Goal: Transaction & Acquisition: Book appointment/travel/reservation

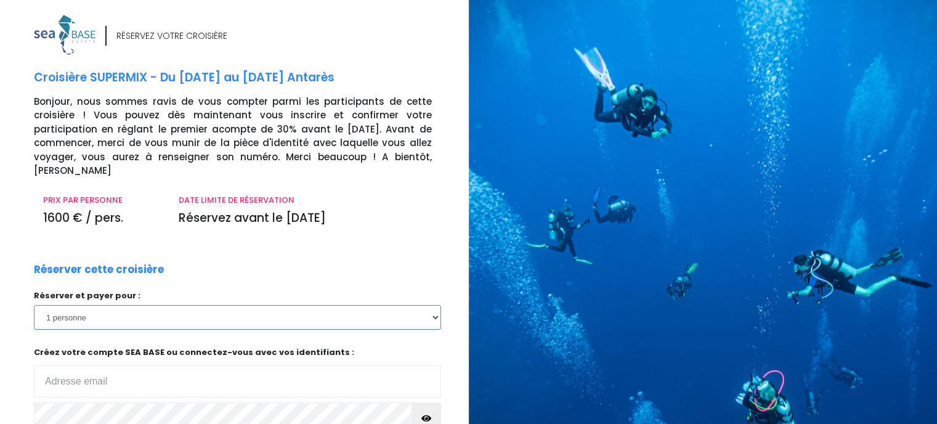
drag, startPoint x: 263, startPoint y: 303, endPoint x: 428, endPoint y: 221, distance: 183.8
click at [263, 305] on select "1 personne 2 personnes" at bounding box center [237, 317] width 407 height 25
click at [287, 305] on select "1 personne 2 personnes" at bounding box center [237, 317] width 407 height 25
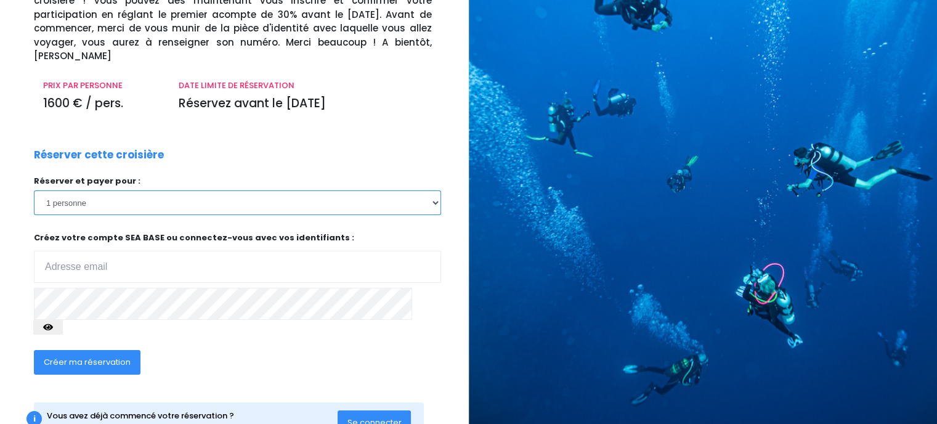
scroll to position [133, 0]
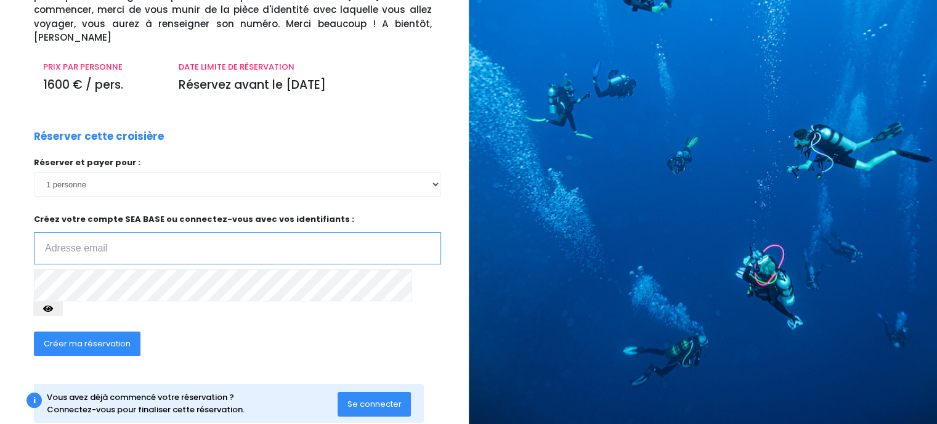
click at [205, 234] on input "email" at bounding box center [237, 248] width 407 height 32
click at [190, 232] on input "email" at bounding box center [237, 248] width 407 height 32
type input "nhadjiandreou@gmail.com"
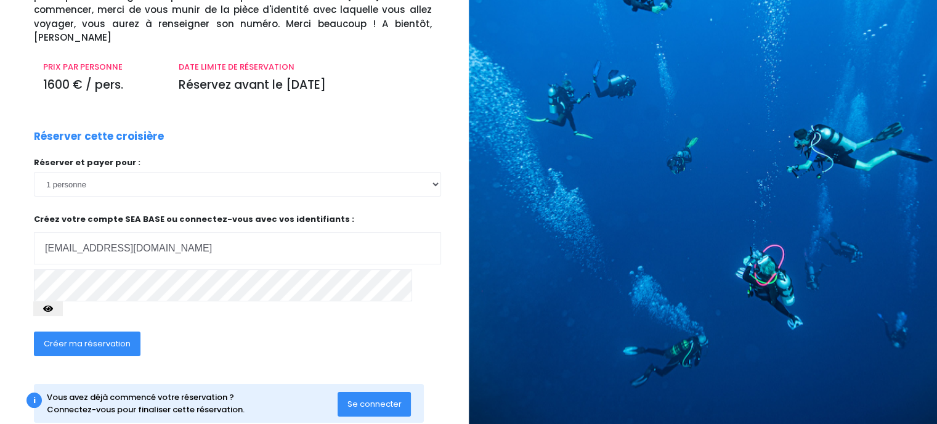
click at [63, 301] on button "button" at bounding box center [48, 308] width 30 height 15
click at [121, 338] on span "Créer ma réservation" at bounding box center [87, 344] width 87 height 12
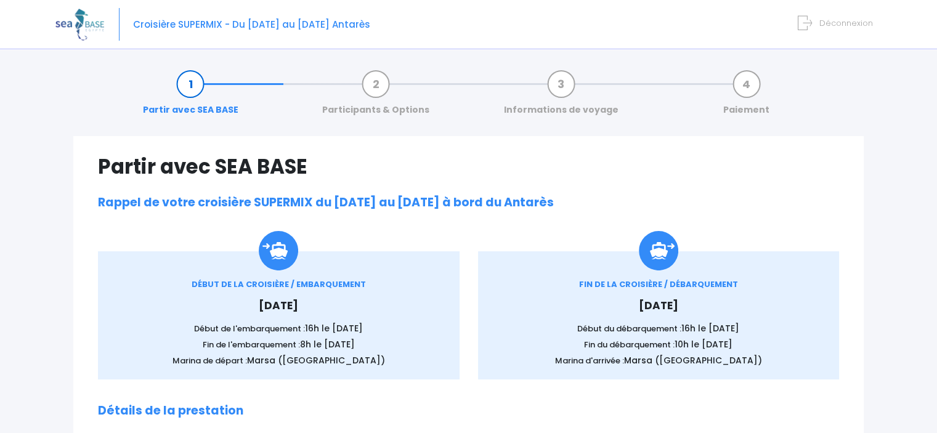
click at [287, 321] on div "DÉBUT DE LA CROISIÈRE / EMBARQUEMENT [DATE] Début de l'embarquement : 16h le [D…" at bounding box center [278, 323] width 325 height 89
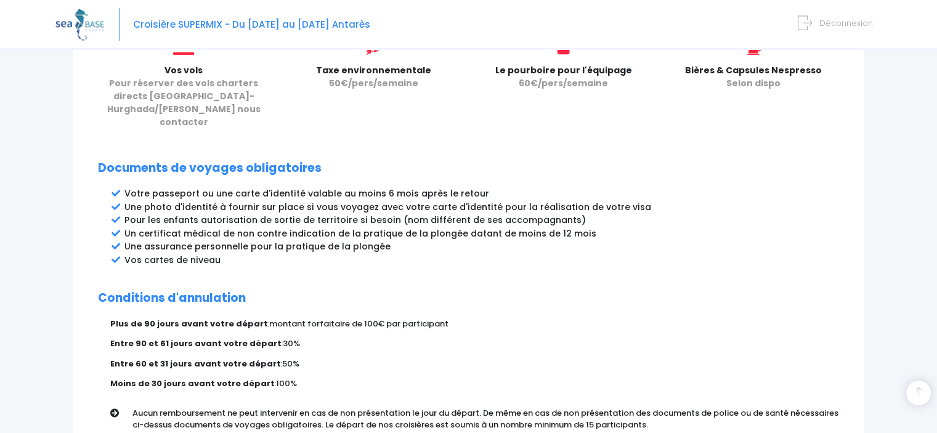
scroll to position [680, 0]
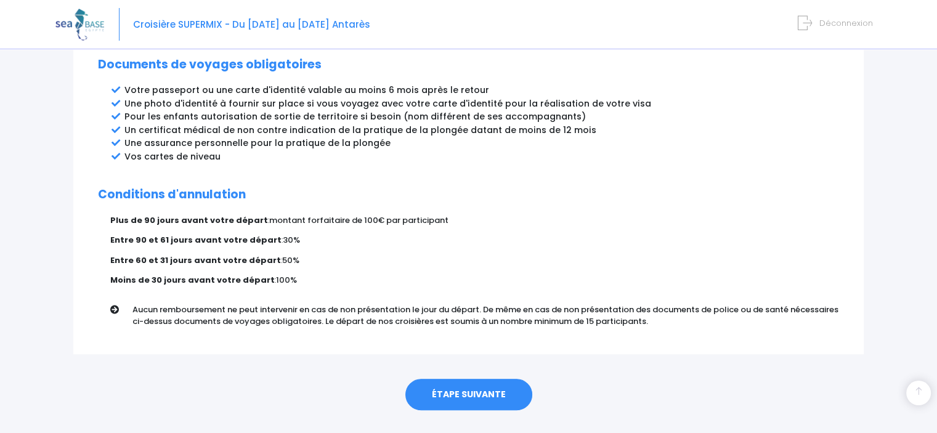
click at [452, 246] on div "Plus de 90 jours avant votre départ : montant forfaitaire de 100€ par participa…" at bounding box center [474, 274] width 729 height 121
click at [463, 379] on link "ÉTAPE SUIVANTE" at bounding box center [468, 395] width 127 height 32
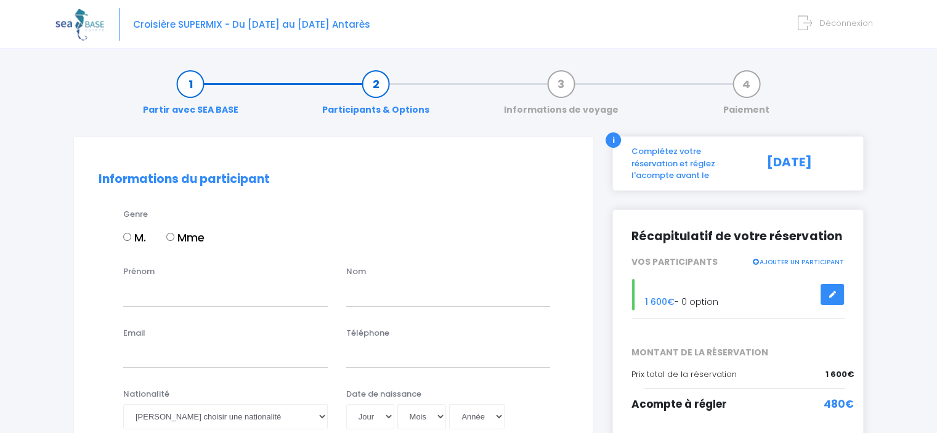
scroll to position [147, 0]
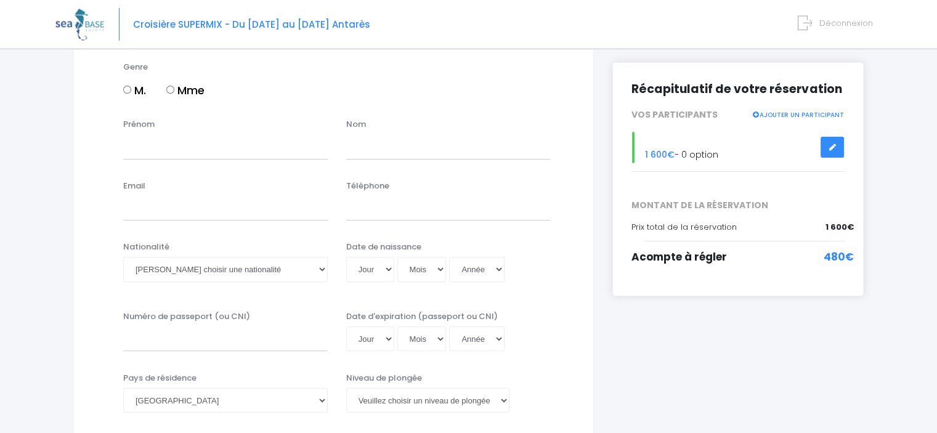
click at [821, 137] on link at bounding box center [832, 148] width 23 height 22
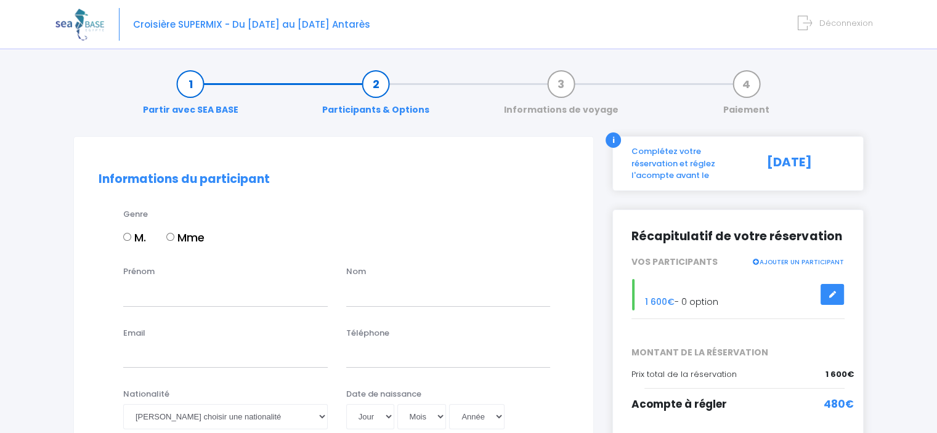
drag, startPoint x: 0, startPoint y: 0, endPoint x: 678, endPoint y: 160, distance: 697.0
click at [678, 160] on div "i Complétez votre réservation et réglez l'acompte avant le 30/09/2025" at bounding box center [738, 163] width 251 height 55
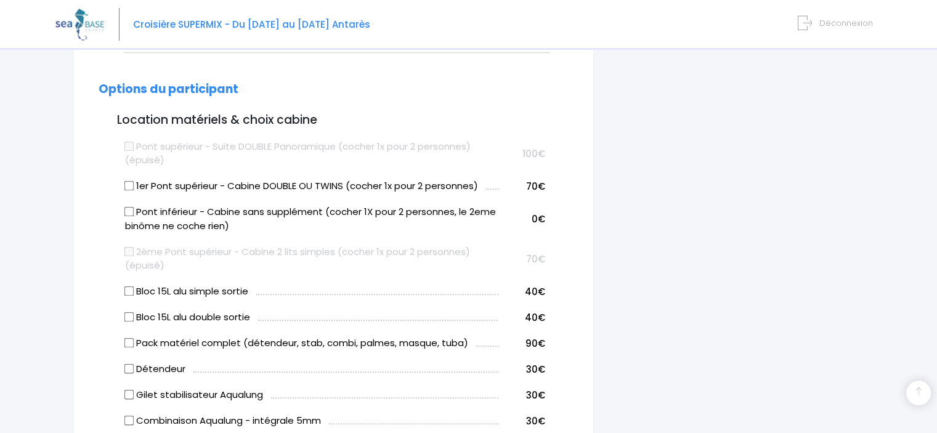
scroll to position [577, 0]
click at [354, 147] on label "Pont supérieur - Suite DOUBLE Panoramique (cocher 1x pour 2 personnes) (épuisé)" at bounding box center [312, 154] width 374 height 28
click at [363, 189] on label "1er Pont supérieur - Cabine DOUBLE OU TWINS (cocher 1x pour 2 personnes)" at bounding box center [301, 186] width 353 height 14
click at [134, 189] on input "1er Pont supérieur - Cabine DOUBLE OU TWINS (cocher 1x pour 2 personnes)" at bounding box center [129, 186] width 10 height 10
checkbox input "true"
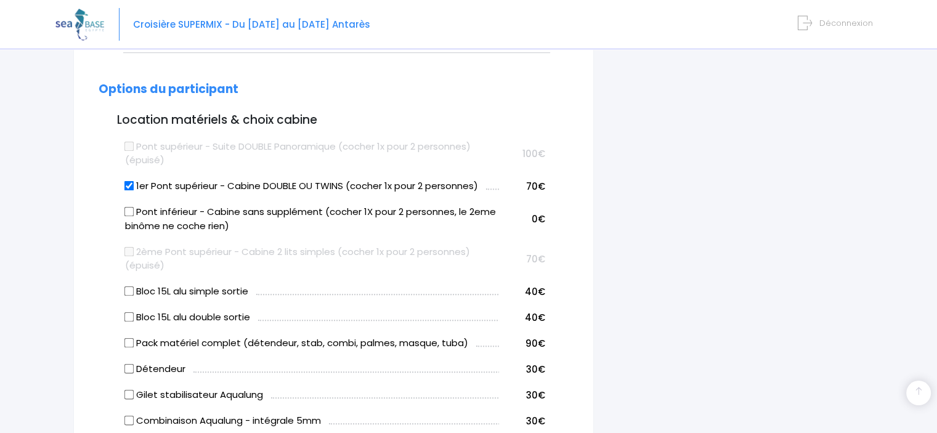
click at [256, 149] on label "Pont supérieur - Suite DOUBLE Panoramique (cocher 1x pour 2 personnes) (épuisé)" at bounding box center [312, 154] width 374 height 28
click at [219, 208] on label "Pont inférieur - Cabine sans supplément (cocher 1X pour 2 personnes, le 2eme bi…" at bounding box center [312, 219] width 374 height 28
click at [134, 208] on input "Pont inférieur - Cabine sans supplément (cocher 1X pour 2 personnes, le 2eme bi…" at bounding box center [129, 212] width 10 height 10
click at [175, 216] on label "Pont inférieur - Cabine sans supplément (cocher 1X pour 2 personnes, le 2eme bi…" at bounding box center [312, 219] width 374 height 28
click at [134, 216] on input "Pont inférieur - Cabine sans supplément (cocher 1X pour 2 personnes, le 2eme bi…" at bounding box center [129, 212] width 10 height 10
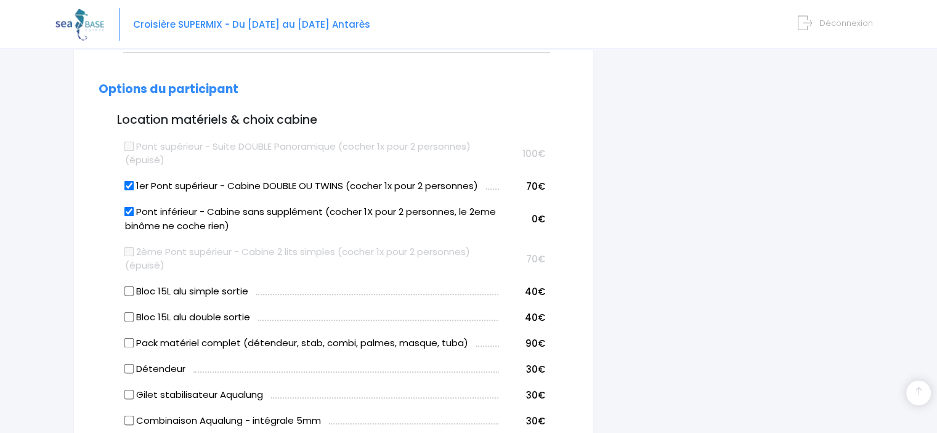
checkbox input "false"
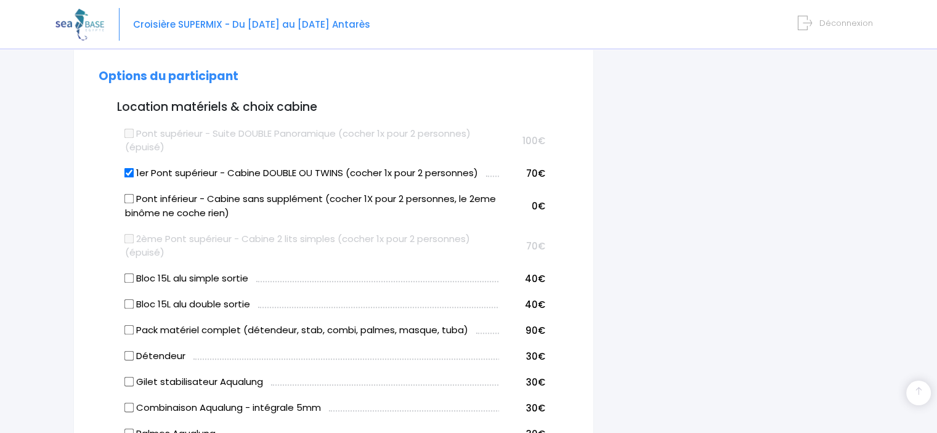
scroll to position [585, 0]
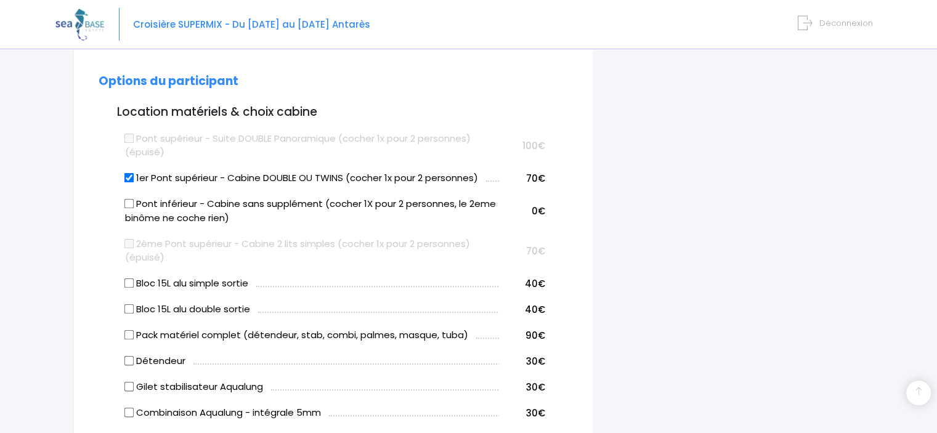
click at [259, 134] on label "Pont supérieur - Suite DOUBLE Panoramique (cocher 1x pour 2 personnes) (épuisé)" at bounding box center [312, 146] width 374 height 28
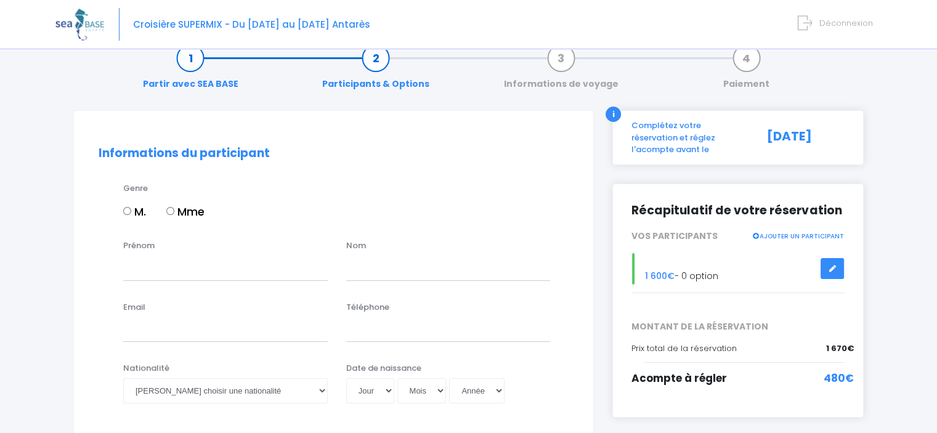
scroll to position [173, 0]
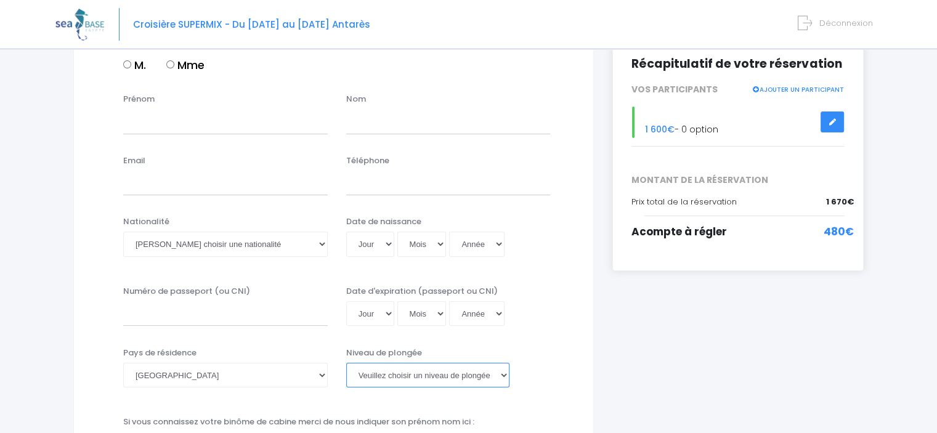
click at [375, 369] on select "Veuillez choisir un niveau de plongée Non plongeur Junior OW diver Adventure OW…" at bounding box center [427, 375] width 163 height 25
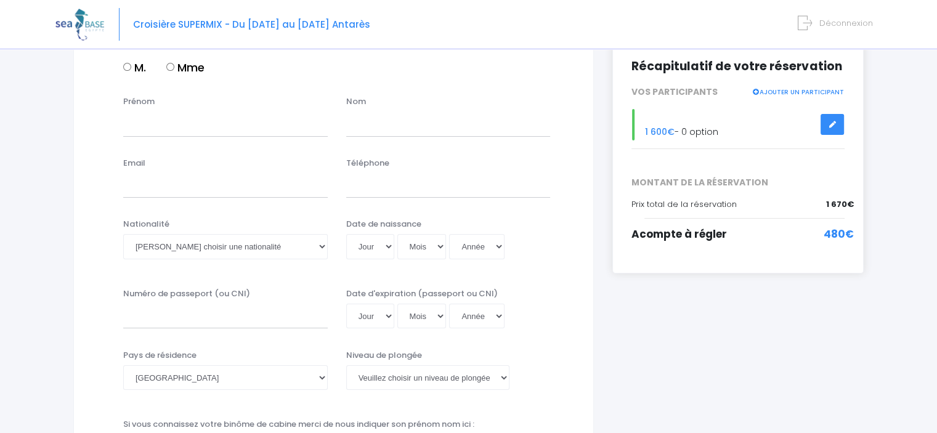
scroll to position [0, 0]
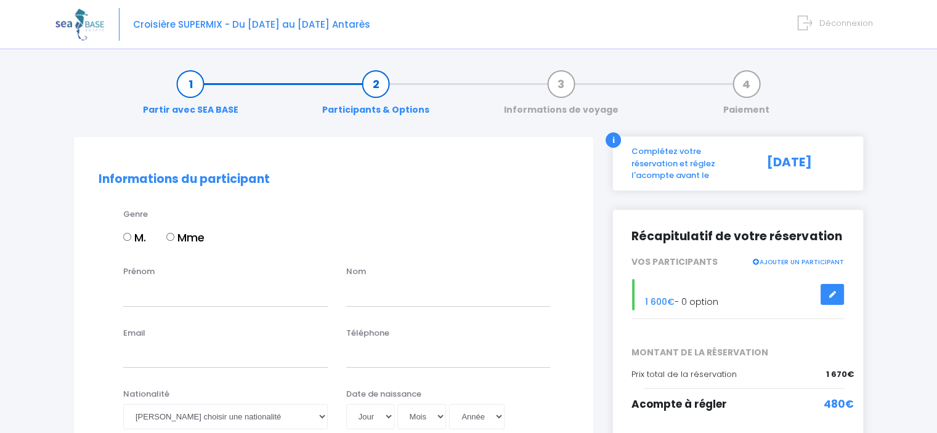
click at [781, 256] on link "AJOUTER UN PARTICIPANT" at bounding box center [798, 261] width 92 height 11
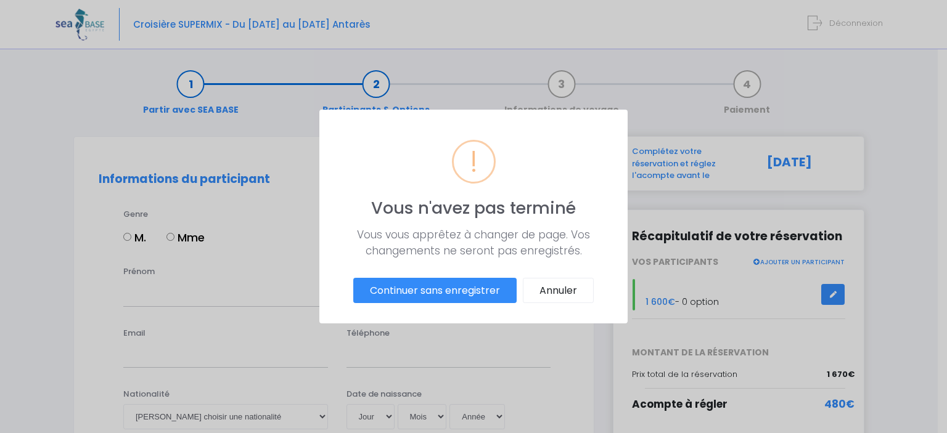
click at [471, 287] on button "Continuer sans enregistrer" at bounding box center [434, 291] width 163 height 26
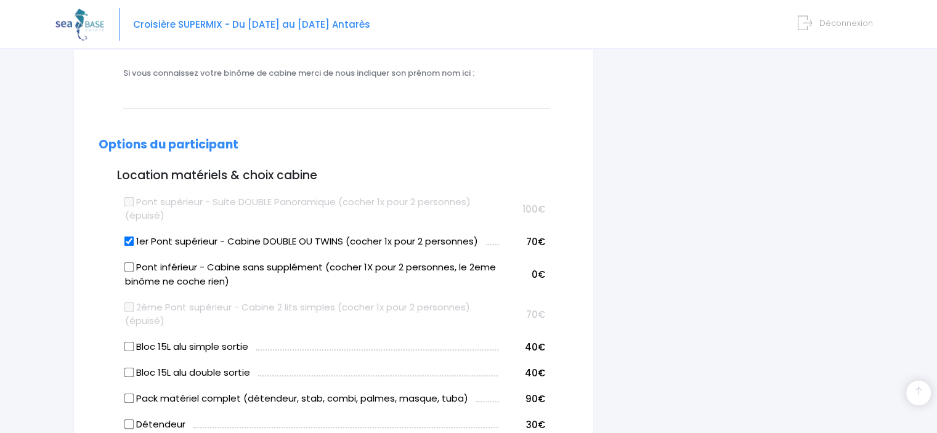
scroll to position [522, 0]
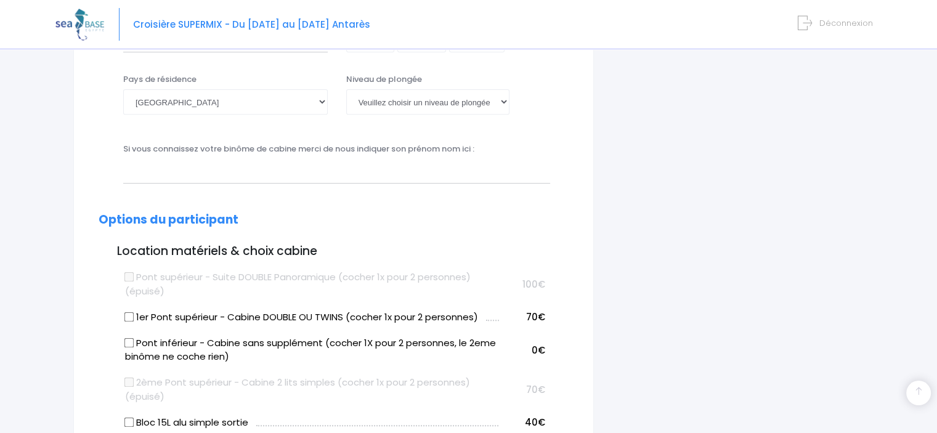
scroll to position [546, 0]
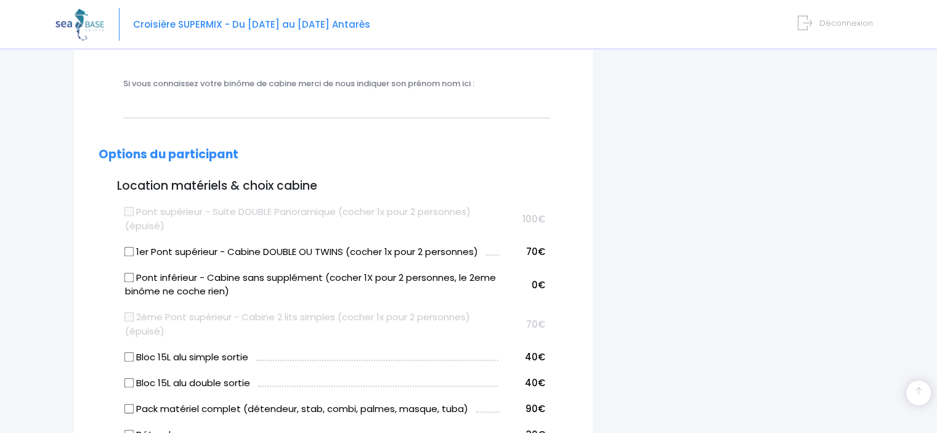
click at [373, 250] on label "1er Pont supérieur - Cabine DOUBLE OU TWINS (cocher 1x pour 2 personnes)" at bounding box center [301, 252] width 353 height 14
click at [134, 250] on input "1er Pont supérieur - Cabine DOUBLE OU TWINS (cocher 1x pour 2 personnes)" at bounding box center [129, 251] width 10 height 10
checkbox input "true"
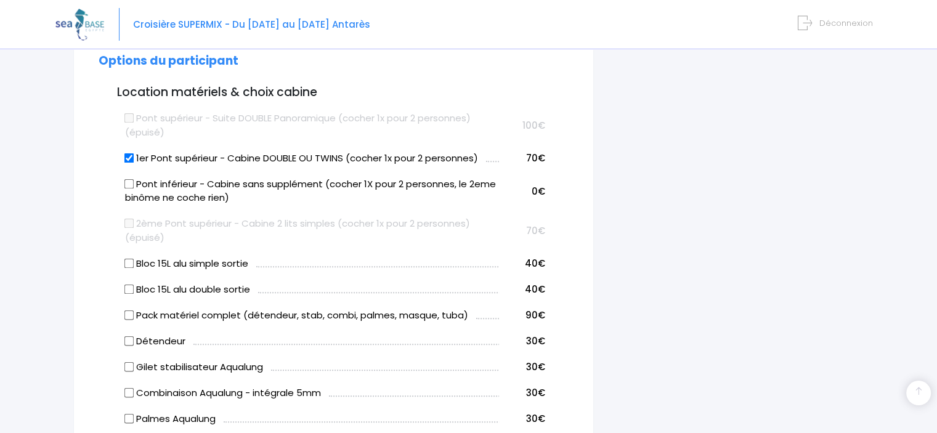
scroll to position [638, 0]
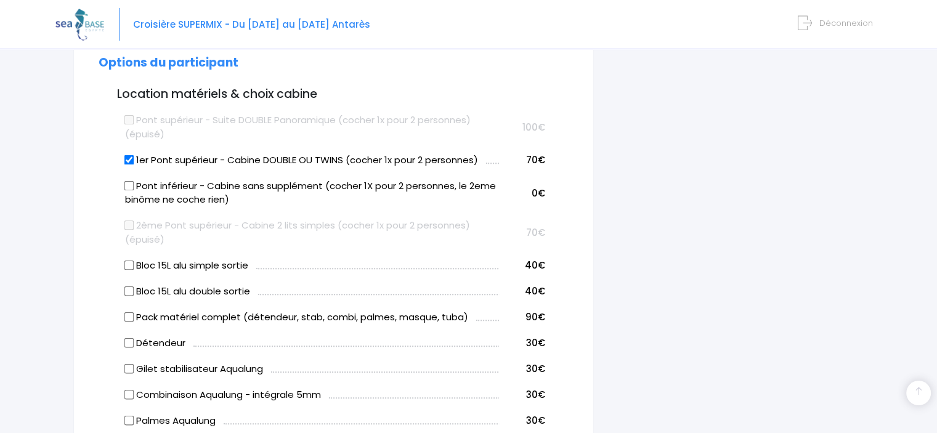
click at [357, 108] on td "Pont supérieur - Suite DOUBLE Panoramique (cocher 1x pour 2 personnes) (épuisé)" at bounding box center [310, 125] width 377 height 40
